Goal: Complete application form: Complete application form

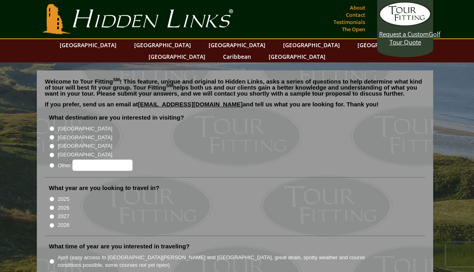
click at [52, 135] on input "[GEOGRAPHIC_DATA]" at bounding box center [51, 137] width 5 height 5
radio input "true"
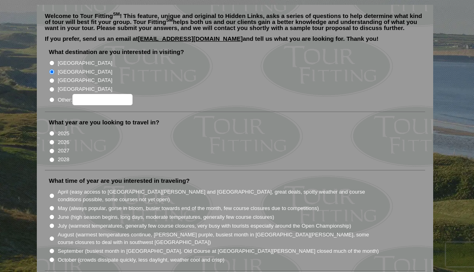
scroll to position [67, 0]
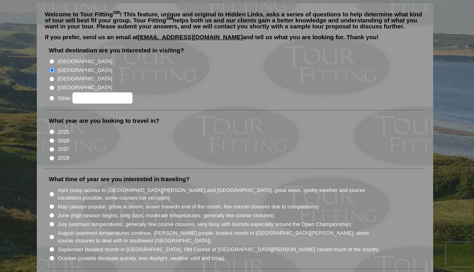
click at [52, 138] on input "2026" at bounding box center [51, 140] width 5 height 5
radio input "true"
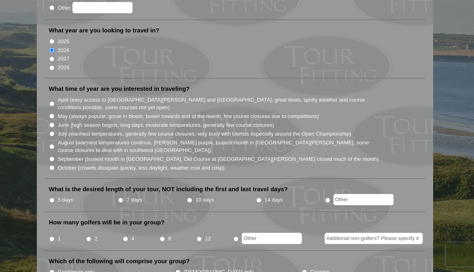
scroll to position [158, 0]
click at [51, 156] on input "September (busiest month in Ireland, Old Course at St. Andrews closed much of t…" at bounding box center [51, 158] width 5 height 5
radio input "true"
click at [191, 197] on input "10 days" at bounding box center [189, 199] width 5 height 5
radio input "true"
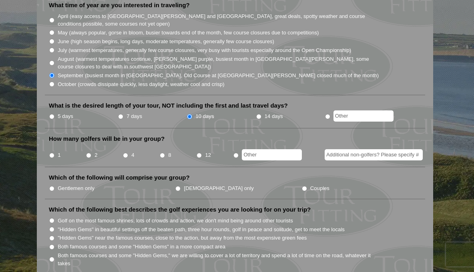
scroll to position [249, 0]
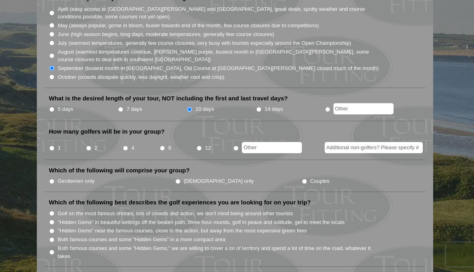
click at [199, 146] on input "12" at bounding box center [199, 148] width 5 height 5
radio input "true"
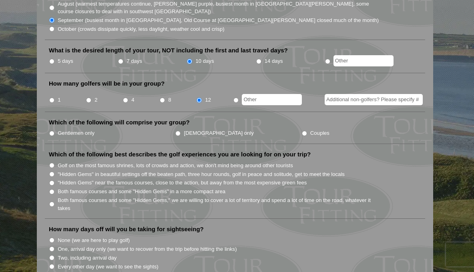
click at [52, 131] on input "Gentlemen only" at bounding box center [51, 133] width 5 height 5
radio input "true"
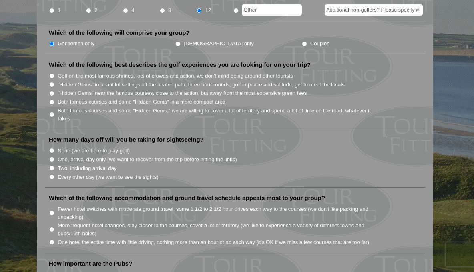
scroll to position [389, 0]
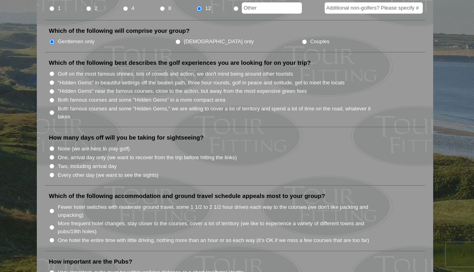
click at [52, 110] on input "Both famous courses and some "Hidden Gems," we are willing to cover a lot of te…" at bounding box center [51, 112] width 5 height 5
radio input "true"
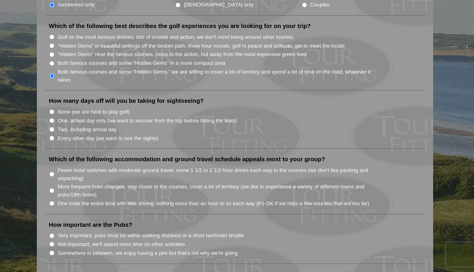
scroll to position [425, 0]
click at [52, 110] on input "None (we are here to play golf)" at bounding box center [51, 112] width 5 height 5
radio input "true"
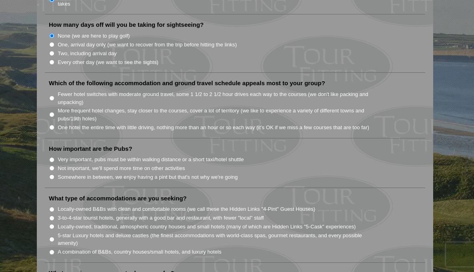
scroll to position [502, 0]
click at [50, 95] on input "Fewer hotel switches with moderate ground travel, some 1 1/2 to 2 1/2 hour driv…" at bounding box center [51, 97] width 5 height 5
radio input "true"
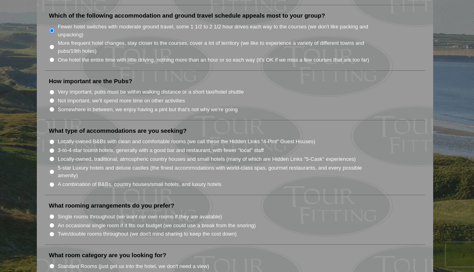
scroll to position [571, 0]
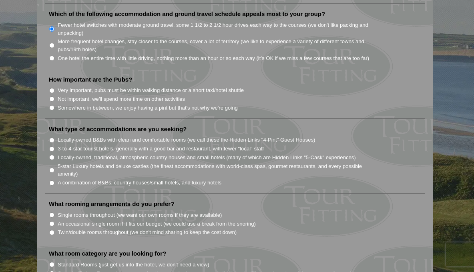
click at [52, 105] on input "Somewhere in between, we enjoy having a pint but that's not why we're going" at bounding box center [51, 107] width 5 height 5
radio input "true"
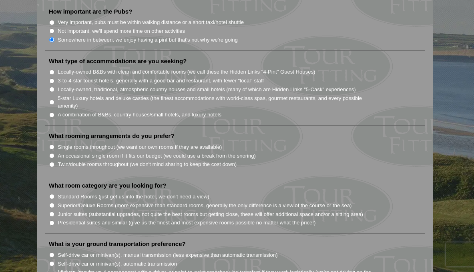
scroll to position [641, 0]
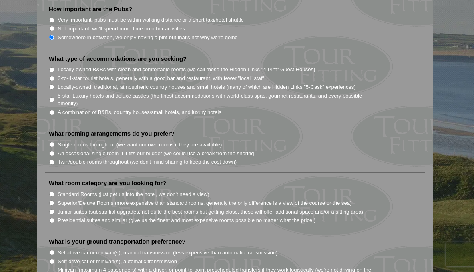
click at [52, 110] on input "A combination of B&Bs, country houses/small hotels, and luxury hotels" at bounding box center [51, 112] width 5 height 5
radio input "true"
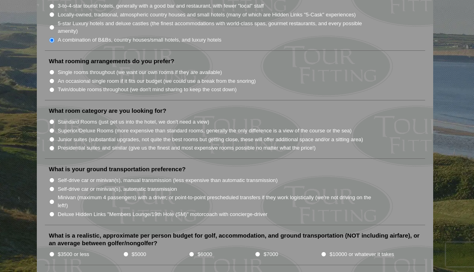
scroll to position [715, 0]
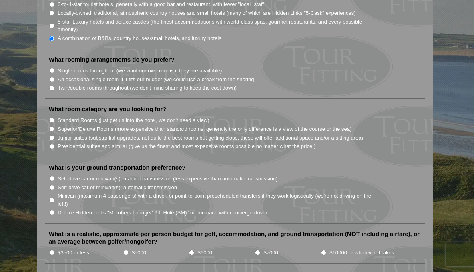
click at [51, 68] on input "Single rooms throughout (we want our own rooms if they are available)" at bounding box center [51, 70] width 5 height 5
radio input "true"
click at [52, 86] on input "Twin/double rooms throughout (we don't mind sharing to keep the cost down)" at bounding box center [51, 88] width 5 height 5
radio input "true"
click at [52, 68] on input "Single rooms throughout (we want our own rooms if they are available)" at bounding box center [51, 70] width 5 height 5
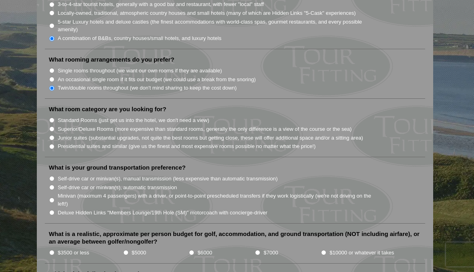
radio input "true"
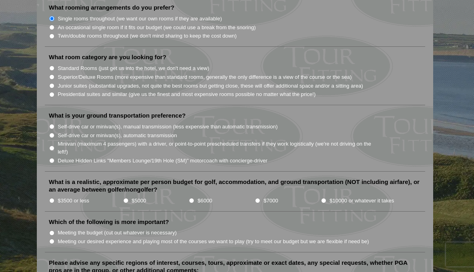
scroll to position [775, 0]
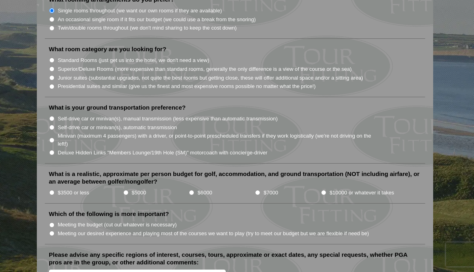
click at [50, 58] on input "Standard Rooms (just get us into the hotel, we don't need a view)" at bounding box center [51, 60] width 5 height 5
radio input "true"
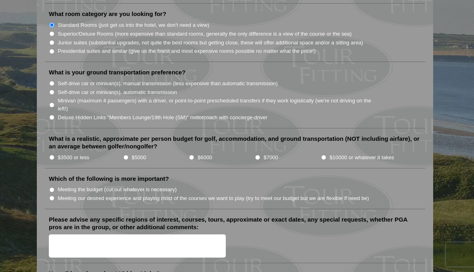
scroll to position [811, 0]
click at [52, 115] on input "Deluxe Hidden Links "Members Lounge/19th Hole (SM)" motorcoach with concierge-d…" at bounding box center [51, 117] width 5 height 5
radio input "true"
click at [257, 155] on input "$7000" at bounding box center [257, 157] width 5 height 5
radio input "true"
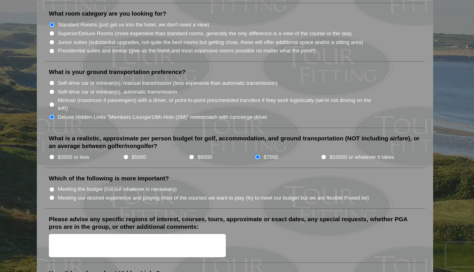
click at [323, 155] on input "$10000 or whatever it takes" at bounding box center [323, 157] width 5 height 5
radio input "true"
click at [257, 155] on input "$7000" at bounding box center [257, 157] width 5 height 5
radio input "true"
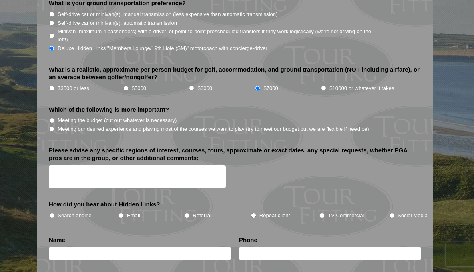
scroll to position [880, 0]
click at [56, 124] on li "Meeting our desired experience and playing most of the courses we want to play …" at bounding box center [238, 128] width 379 height 9
click at [51, 126] on input "Meeting our desired experience and playing most of the courses we want to play …" at bounding box center [51, 128] width 5 height 5
radio input "true"
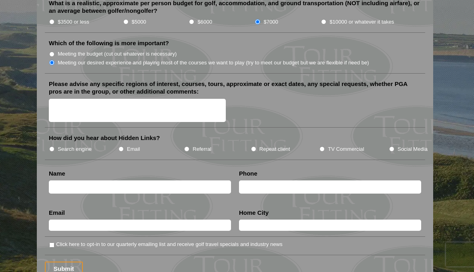
scroll to position [948, 0]
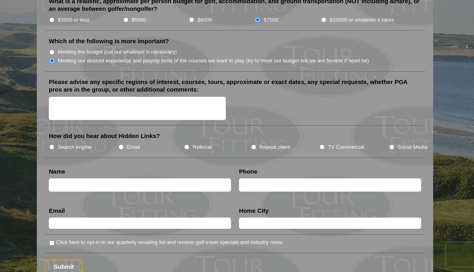
click at [54, 145] on input "Search engine" at bounding box center [51, 147] width 5 height 5
radio input "true"
click at [81, 97] on textarea "Please advise any specific regions of interest, courses, tours, approximate or …" at bounding box center [137, 109] width 177 height 24
click at [71, 97] on textarea "ANytim in september" at bounding box center [137, 109] width 177 height 24
click at [70, 97] on textarea "ANytim in september" at bounding box center [137, 109] width 177 height 24
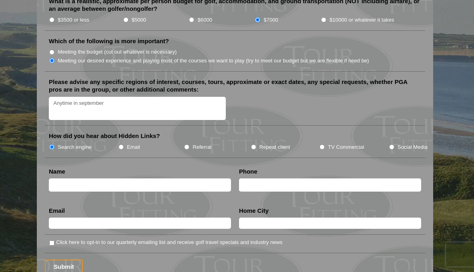
click at [81, 97] on textarea "Anytime in september" at bounding box center [137, 109] width 177 height 24
click at [106, 97] on textarea "Anytime in September" at bounding box center [137, 109] width 177 height 24
click at [213, 97] on textarea "Anytime in September. We want to play the Old course, carnoustie, aa few days i…" at bounding box center [137, 109] width 177 height 24
click at [107, 101] on textarea "Anytime in September. We want to play the Old course, carnoustie, a few days in…" at bounding box center [137, 109] width 177 height 24
type textarea "Anytime in September. We want to play the Old course, carnoustie, a few days in…"
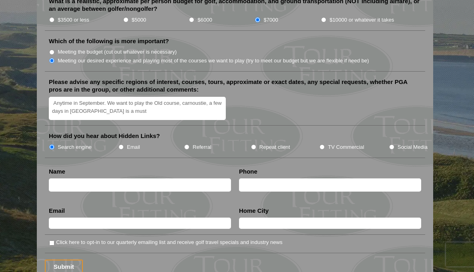
click at [76, 179] on input "text" at bounding box center [140, 185] width 182 height 13
type input "Tom France"
type input "6472261754"
type input "tom@liveinventory.ca"
type input "Toronto"
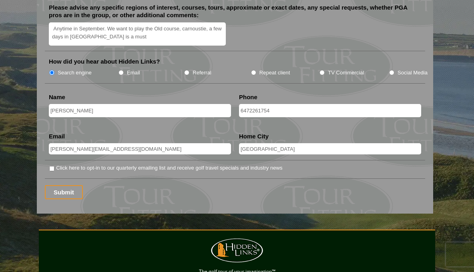
scroll to position [1025, 0]
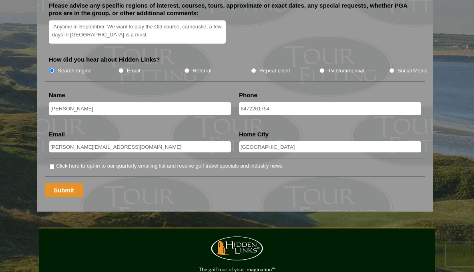
click at [57, 185] on input "Submit" at bounding box center [64, 190] width 38 height 14
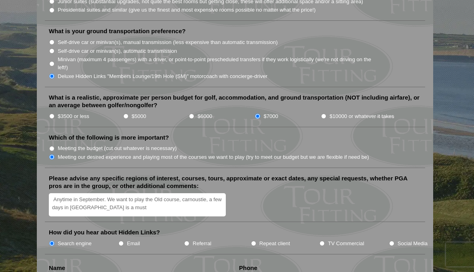
scroll to position [867, 0]
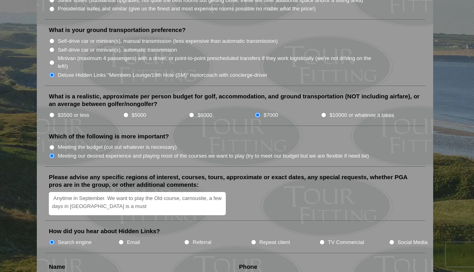
click at [324, 113] on input "$10000 or whatever it takes" at bounding box center [323, 115] width 5 height 5
radio input "true"
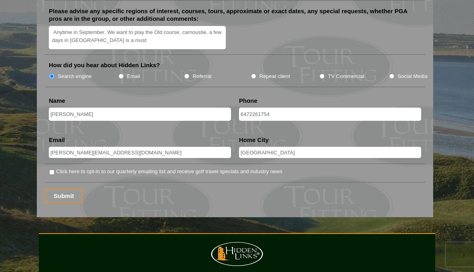
scroll to position [1058, 0]
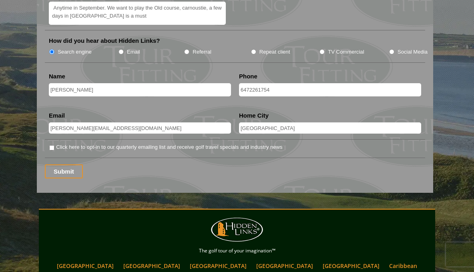
click at [53, 145] on input "Click here to opt-in to our quarterly emailing list and receive golf travel spe…" at bounding box center [51, 147] width 5 height 5
checkbox input "true"
click at [67, 169] on input "Submit" at bounding box center [64, 172] width 38 height 14
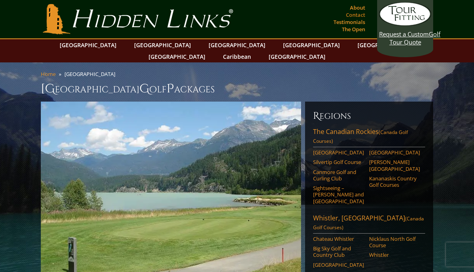
click at [358, 15] on link "Contact" at bounding box center [355, 14] width 23 height 11
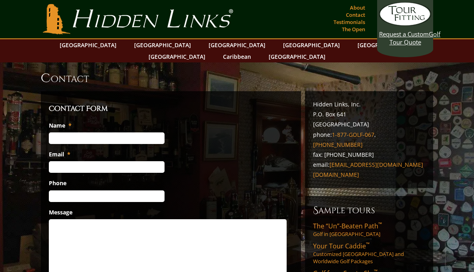
click at [359, 7] on link "About" at bounding box center [357, 7] width 19 height 11
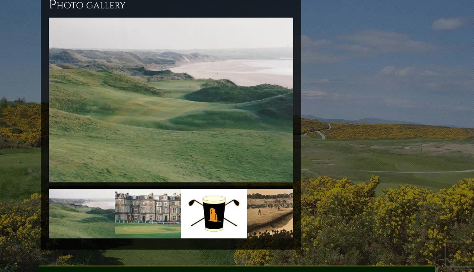
scroll to position [1805, 0]
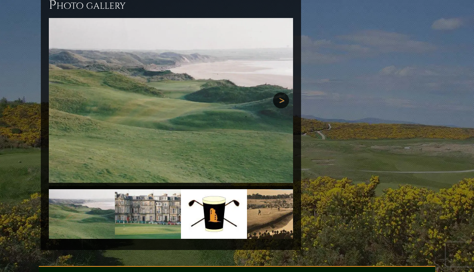
click at [277, 93] on link "Next" at bounding box center [281, 101] width 16 height 16
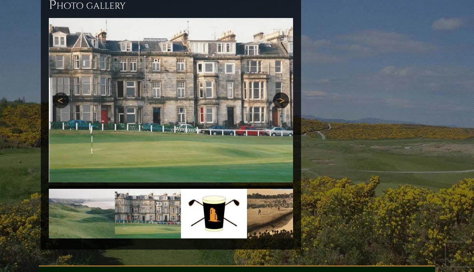
click at [279, 93] on link "Next" at bounding box center [281, 101] width 16 height 16
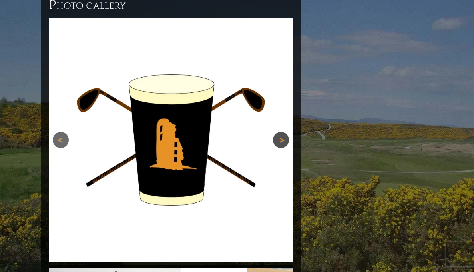
click at [279, 132] on link "Next" at bounding box center [281, 140] width 16 height 16
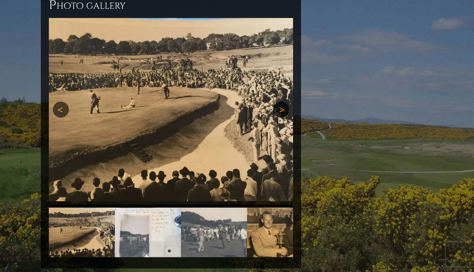
click at [279, 60] on img at bounding box center [171, 109] width 244 height 183
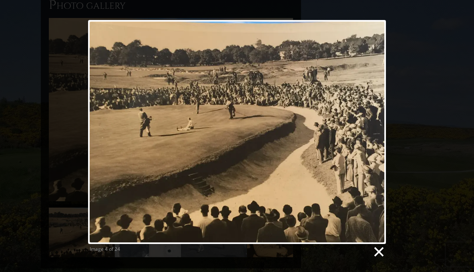
click at [380, 249] on link at bounding box center [379, 252] width 12 height 12
